Goal: Check status: Check status

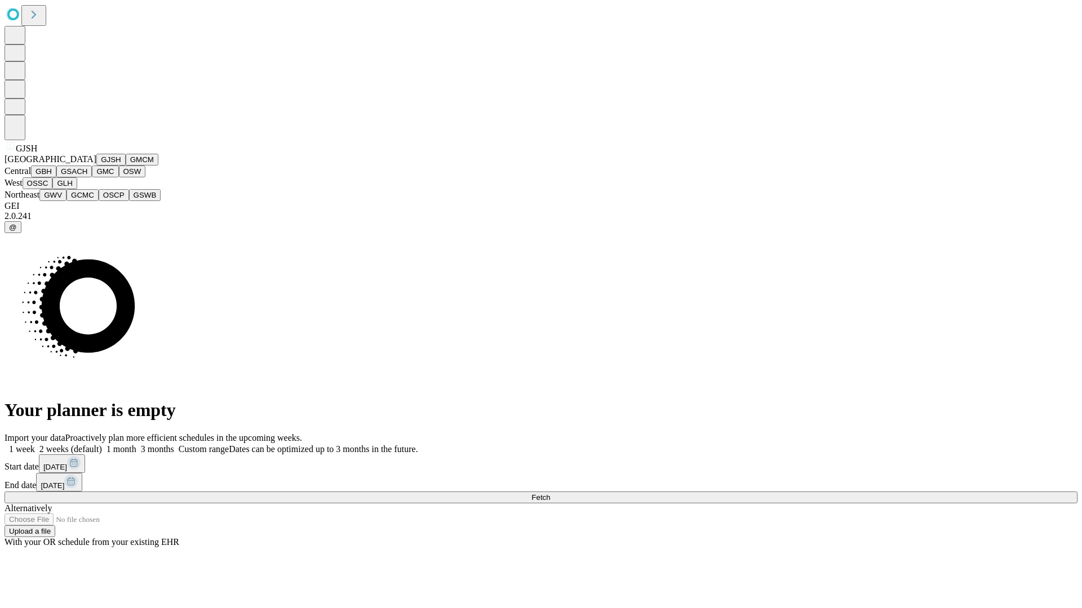
click at [96, 166] on button "GJSH" at bounding box center [110, 160] width 29 height 12
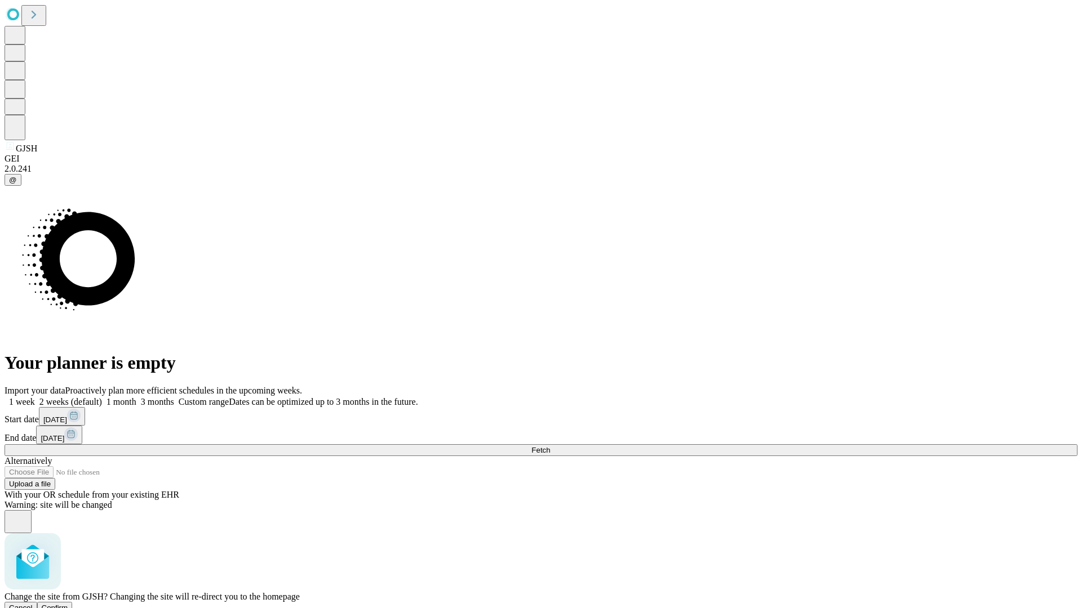
click at [68, 604] on span "Confirm" at bounding box center [55, 608] width 26 height 8
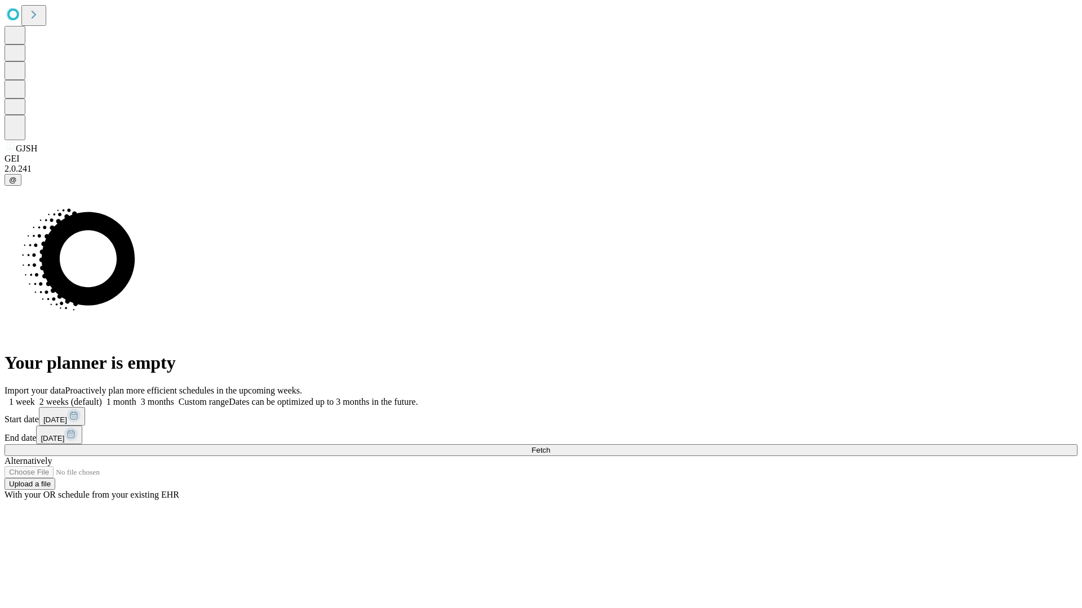
click at [102, 397] on label "2 weeks (default)" at bounding box center [68, 402] width 67 height 10
click at [550, 446] on span "Fetch" at bounding box center [540, 450] width 19 height 8
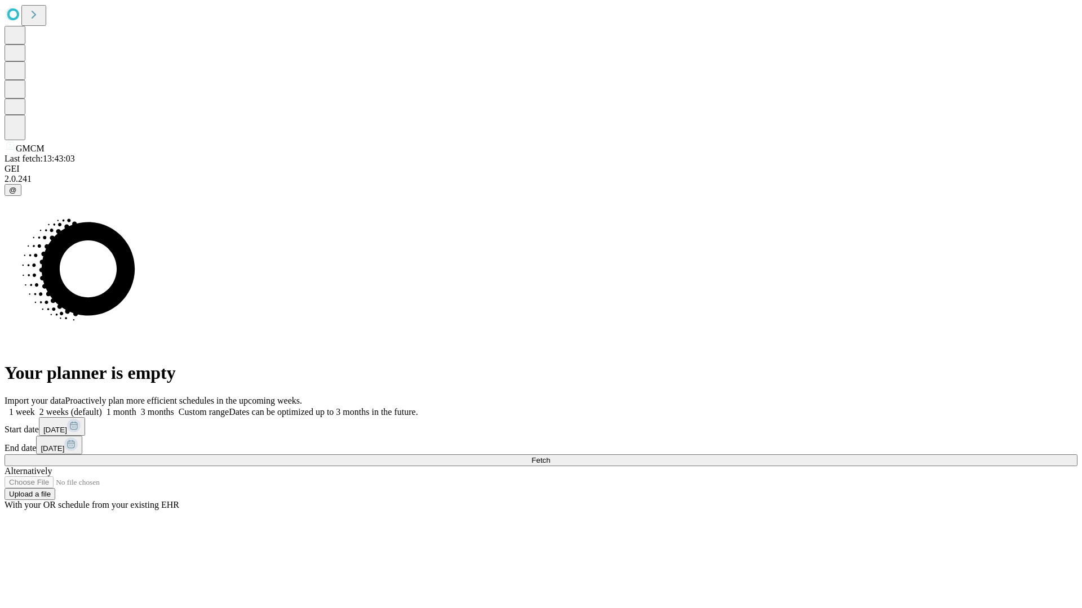
click at [102, 407] on label "2 weeks (default)" at bounding box center [68, 412] width 67 height 10
click at [550, 456] on span "Fetch" at bounding box center [540, 460] width 19 height 8
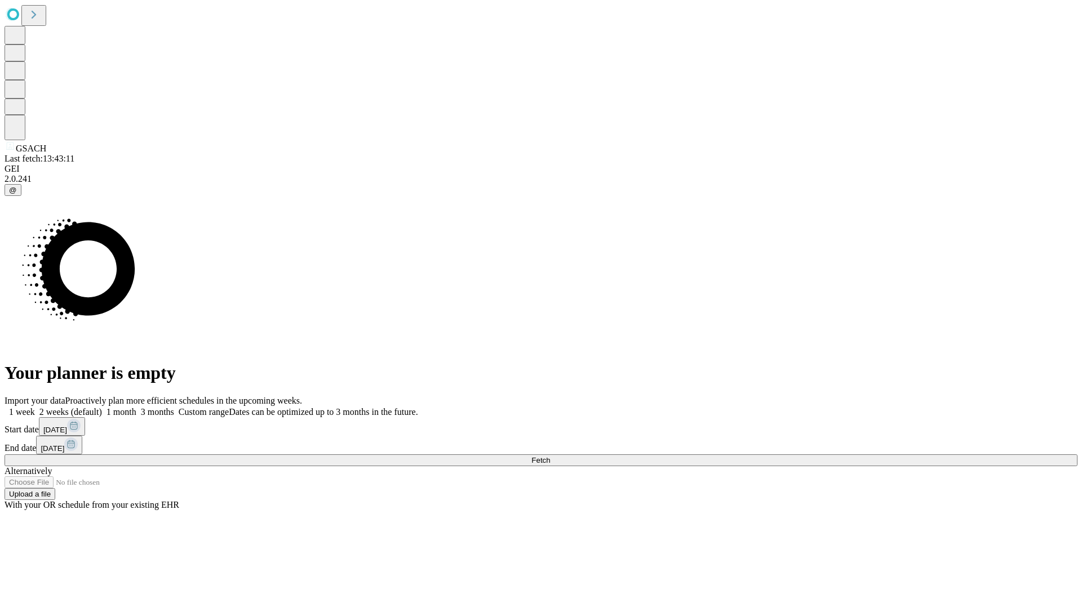
click at [102, 407] on label "2 weeks (default)" at bounding box center [68, 412] width 67 height 10
click at [550, 456] on span "Fetch" at bounding box center [540, 460] width 19 height 8
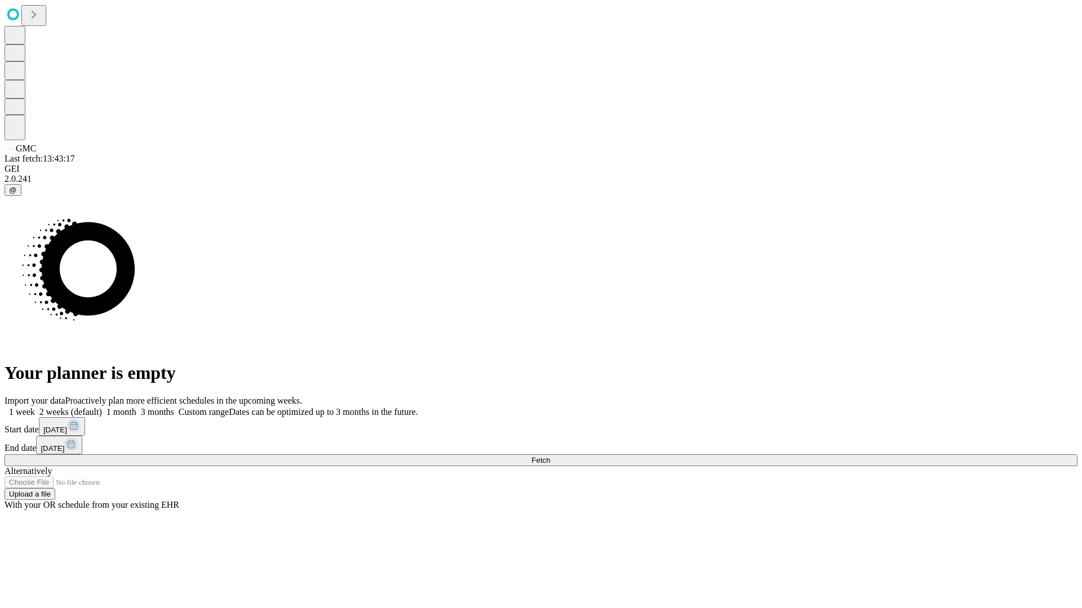
click at [102, 407] on label "2 weeks (default)" at bounding box center [68, 412] width 67 height 10
click at [550, 456] on span "Fetch" at bounding box center [540, 460] width 19 height 8
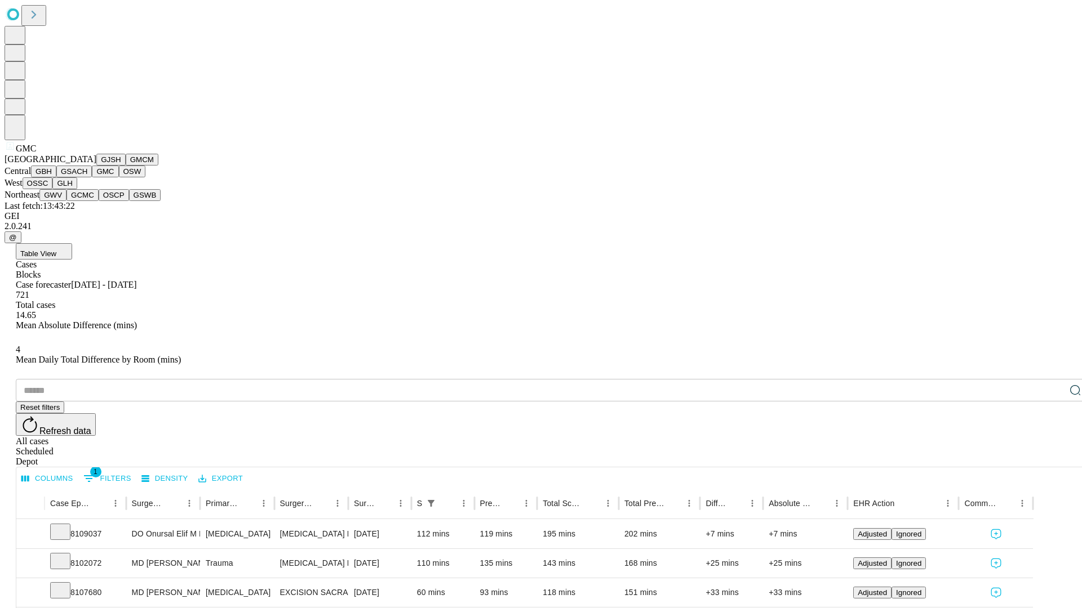
click at [119, 177] on button "OSW" at bounding box center [132, 172] width 27 height 12
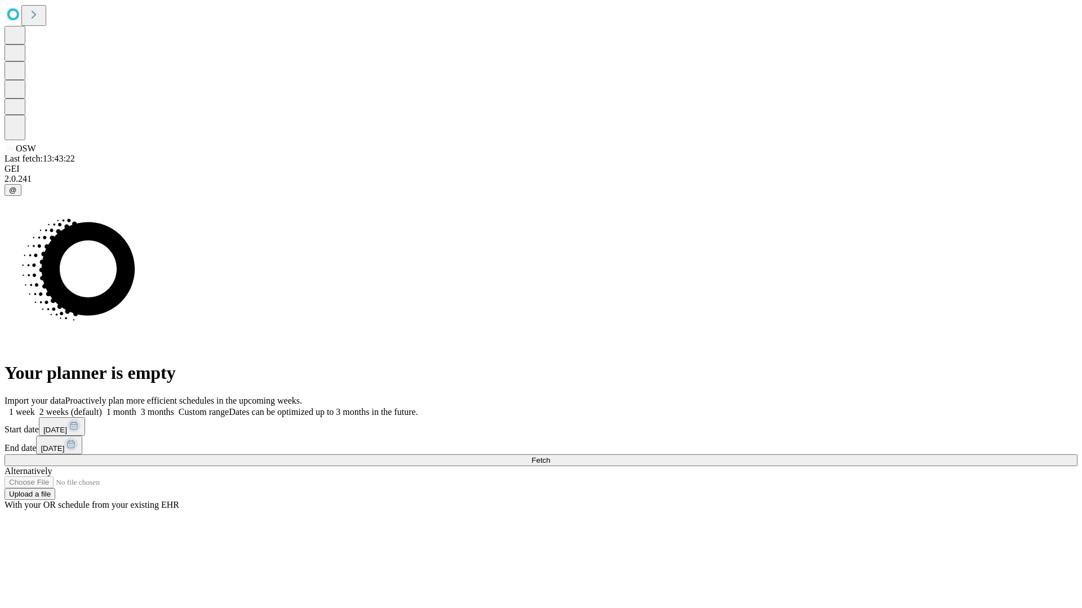
click at [102, 407] on label "2 weeks (default)" at bounding box center [68, 412] width 67 height 10
click at [550, 456] on span "Fetch" at bounding box center [540, 460] width 19 height 8
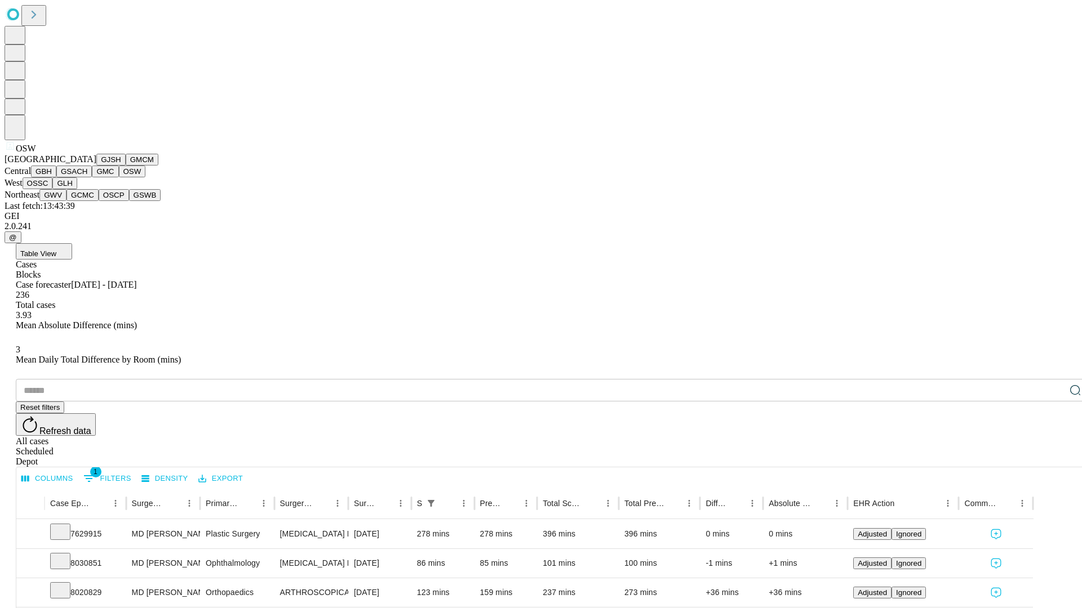
click at [53, 189] on button "OSSC" at bounding box center [38, 183] width 30 height 12
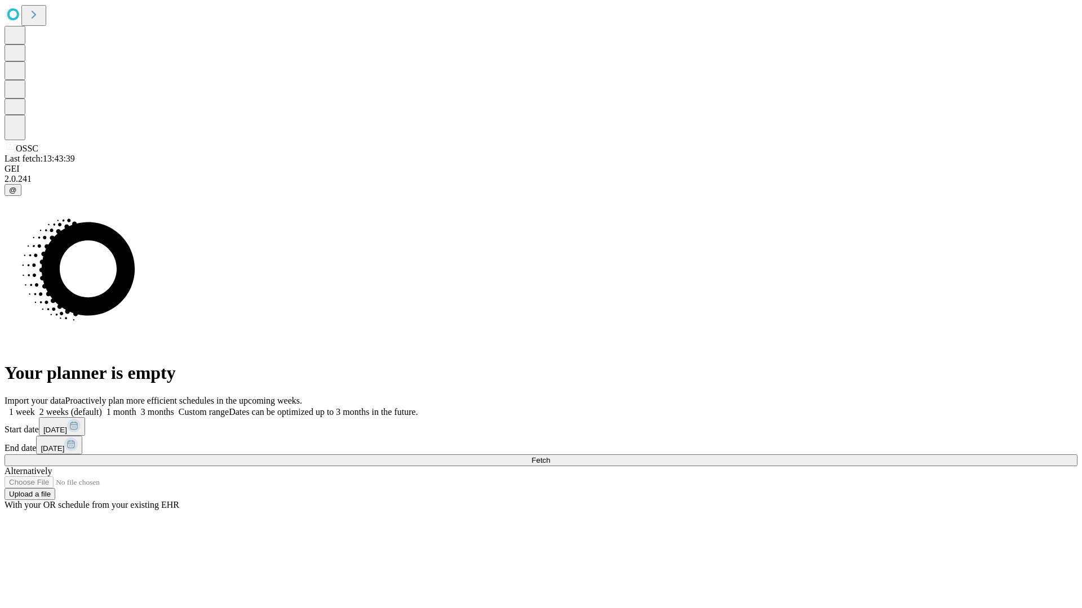
click at [102, 407] on label "2 weeks (default)" at bounding box center [68, 412] width 67 height 10
click at [550, 456] on span "Fetch" at bounding box center [540, 460] width 19 height 8
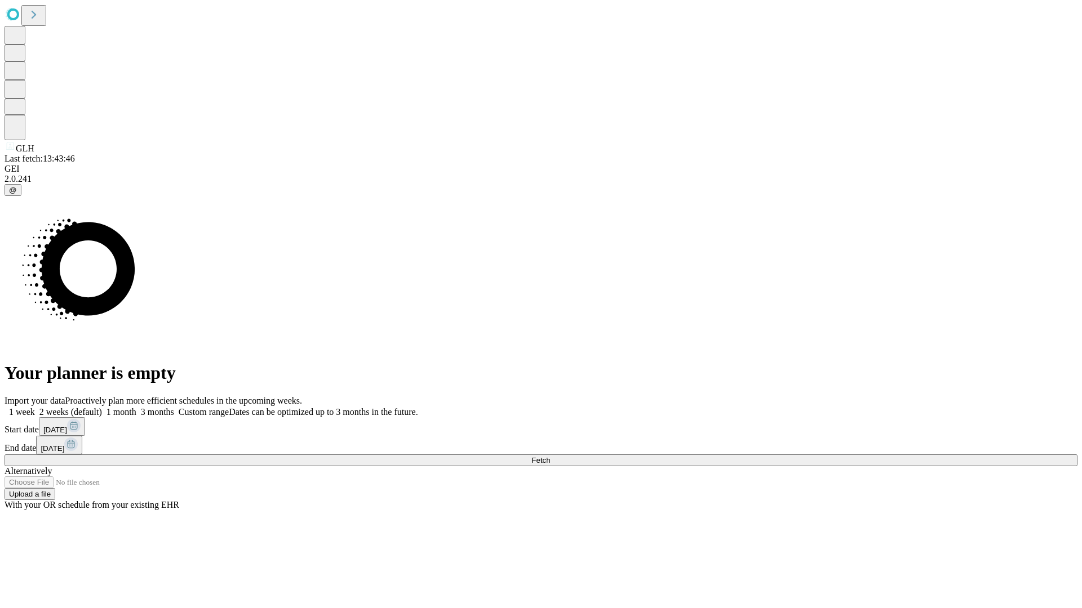
click at [102, 407] on label "2 weeks (default)" at bounding box center [68, 412] width 67 height 10
click at [550, 456] on span "Fetch" at bounding box center [540, 460] width 19 height 8
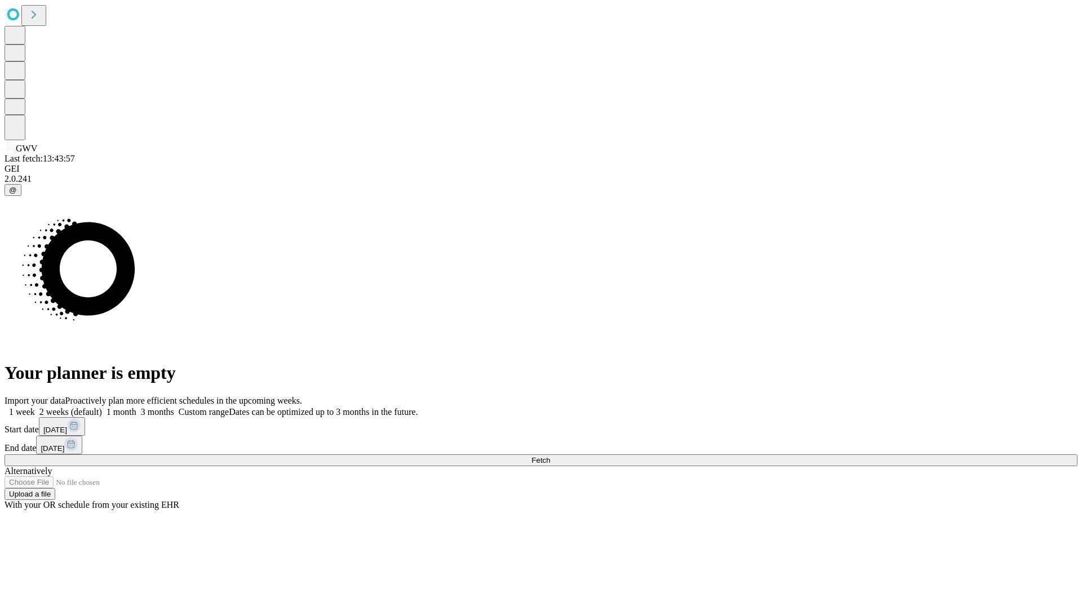
click at [102, 407] on label "2 weeks (default)" at bounding box center [68, 412] width 67 height 10
click at [550, 456] on span "Fetch" at bounding box center [540, 460] width 19 height 8
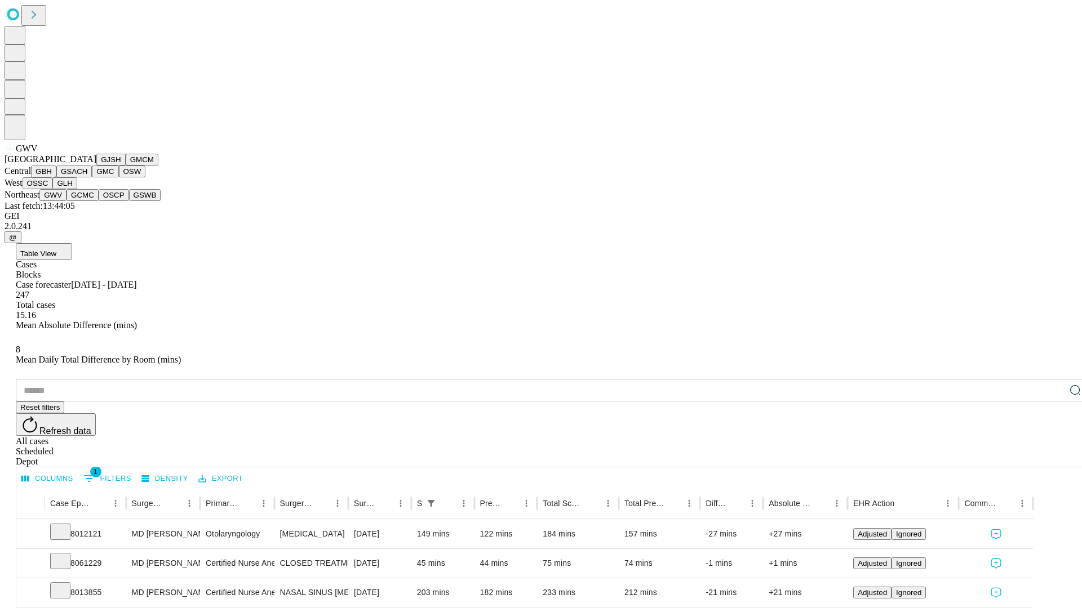
click at [87, 201] on button "GCMC" at bounding box center [82, 195] width 32 height 12
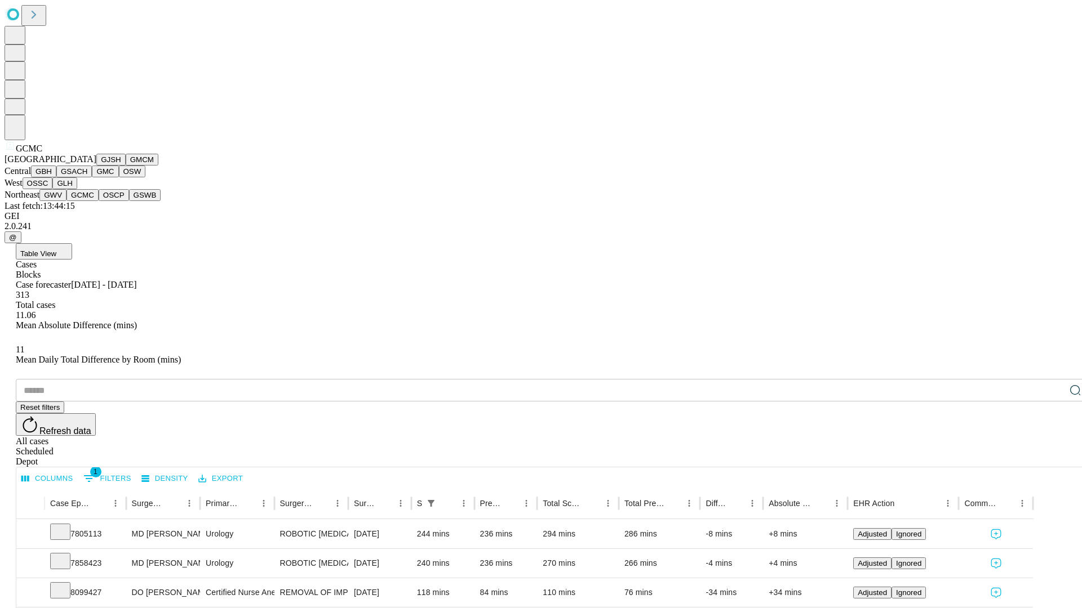
click at [99, 201] on button "OSCP" at bounding box center [114, 195] width 30 height 12
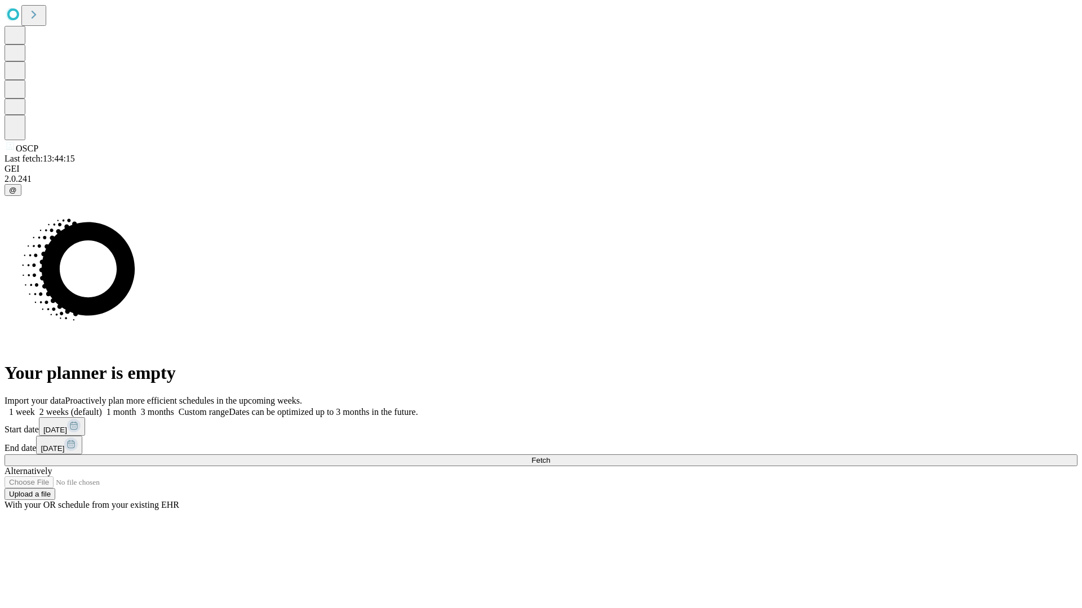
click at [102, 407] on label "2 weeks (default)" at bounding box center [68, 412] width 67 height 10
click at [550, 456] on span "Fetch" at bounding box center [540, 460] width 19 height 8
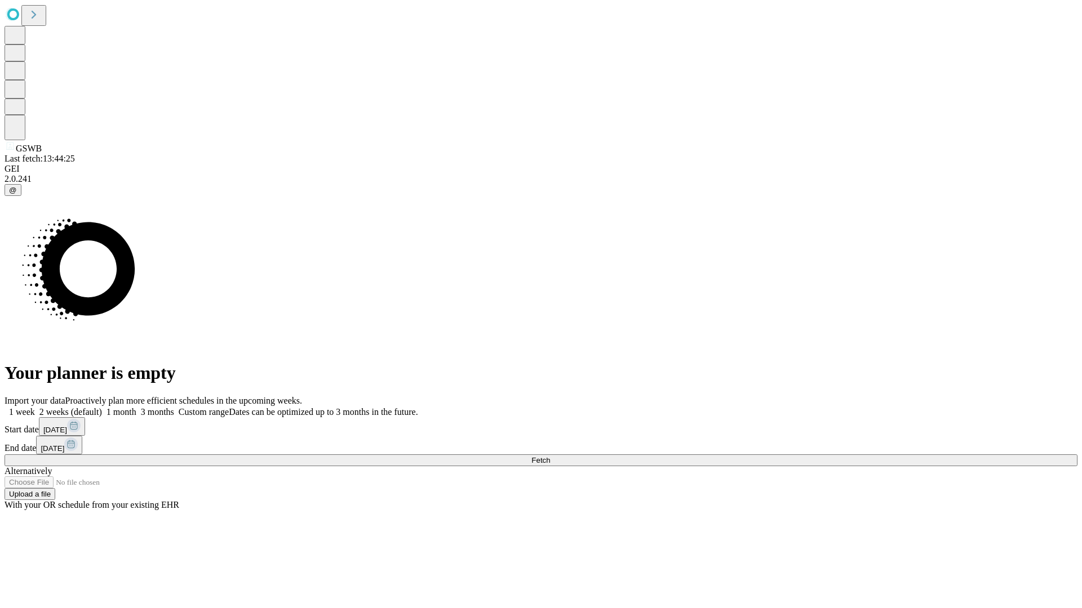
click at [550, 456] on span "Fetch" at bounding box center [540, 460] width 19 height 8
